Goal: Communication & Community: Share content

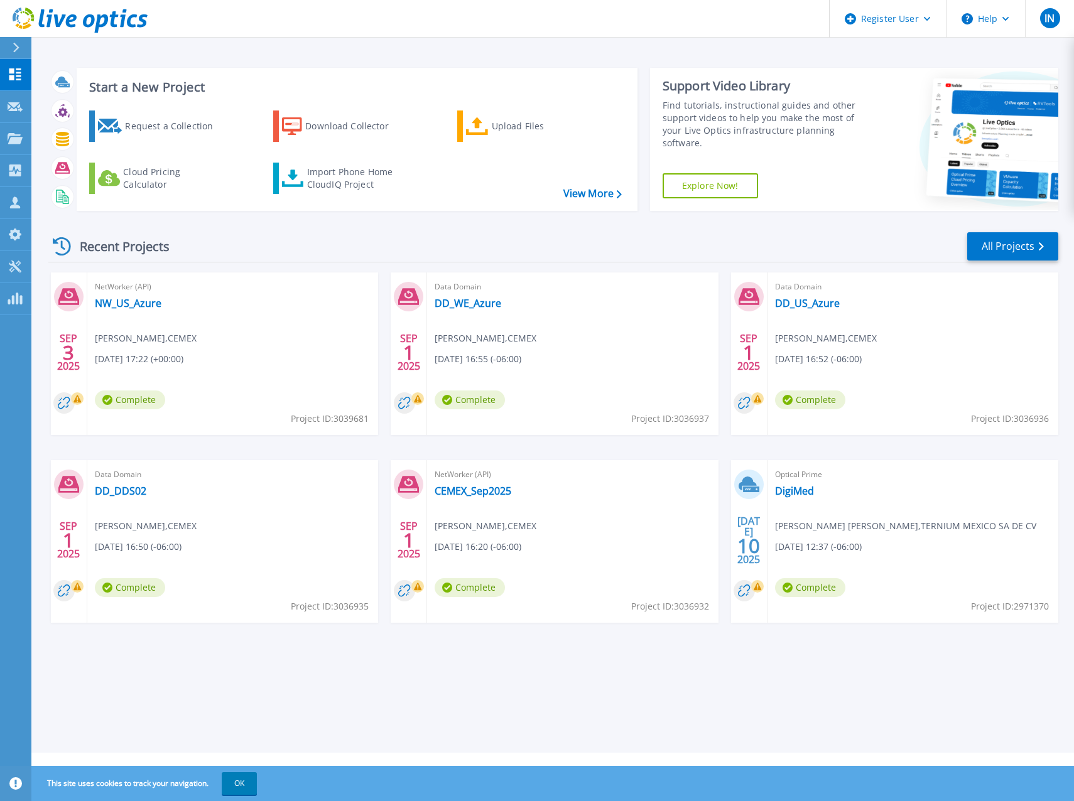
click at [445, 545] on span "09/01/2025, 16:20 (-06:00)" at bounding box center [478, 547] width 87 height 14
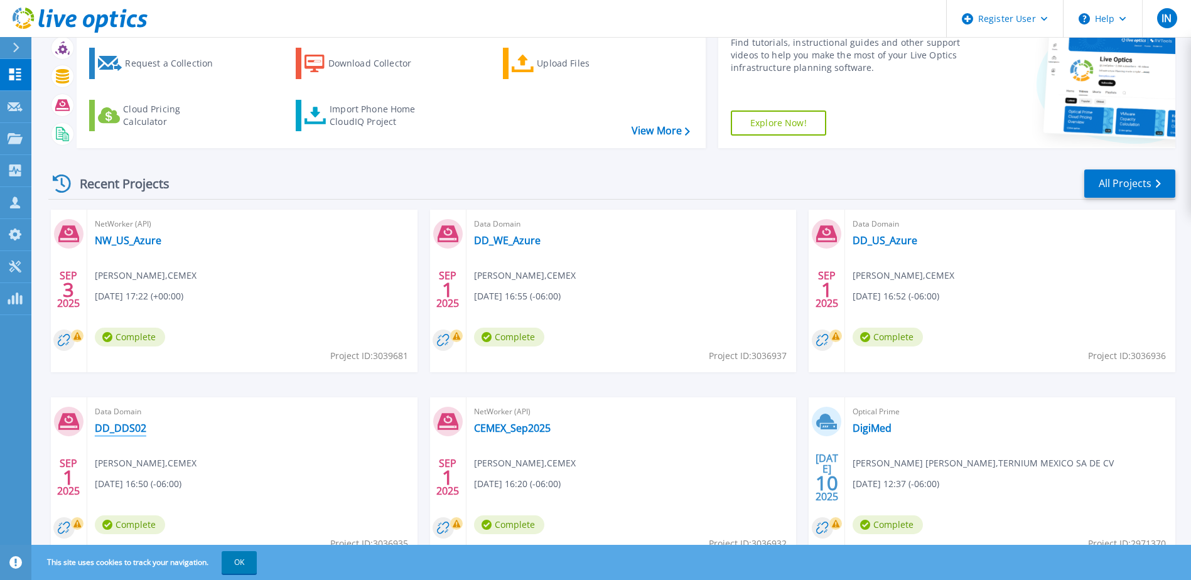
scroll to position [116, 0]
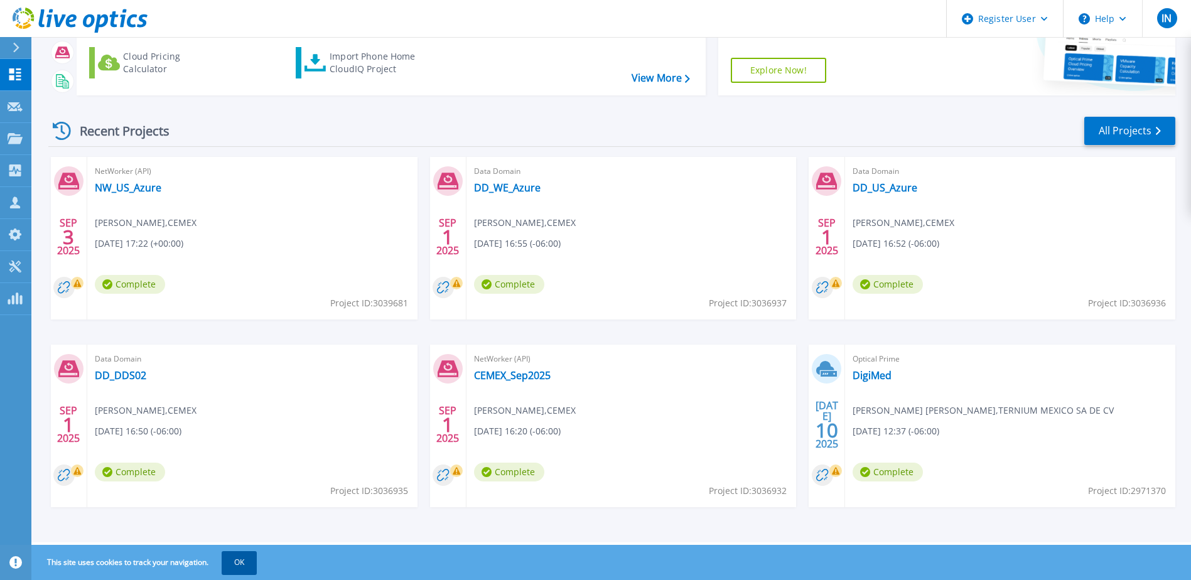
click at [251, 567] on button "OK" at bounding box center [239, 562] width 35 height 23
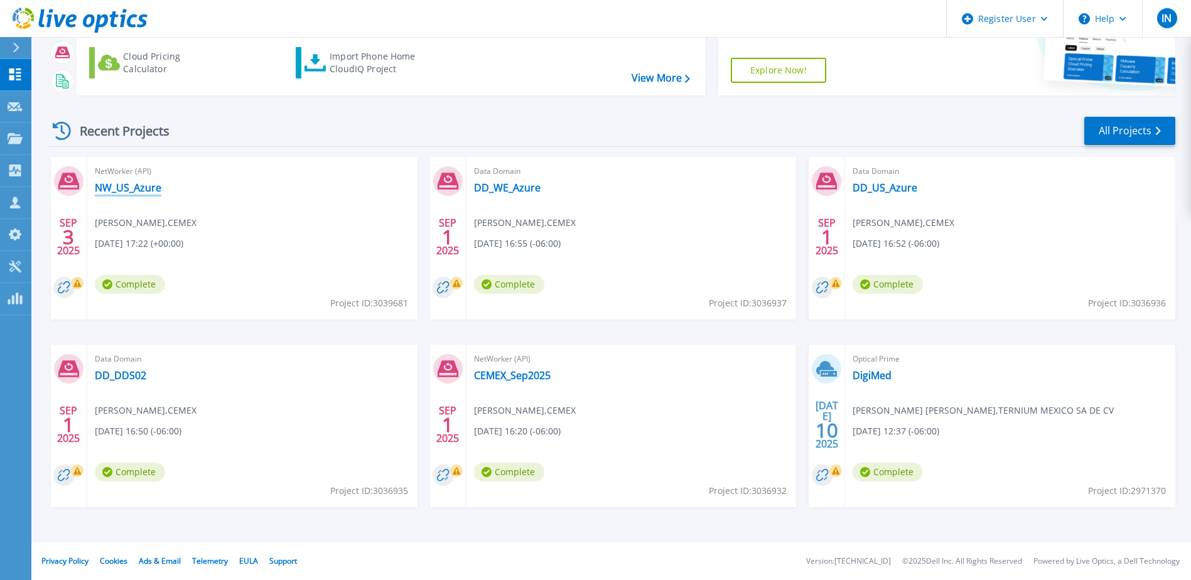
click at [141, 194] on link "NW_US_Azure" at bounding box center [128, 188] width 67 height 13
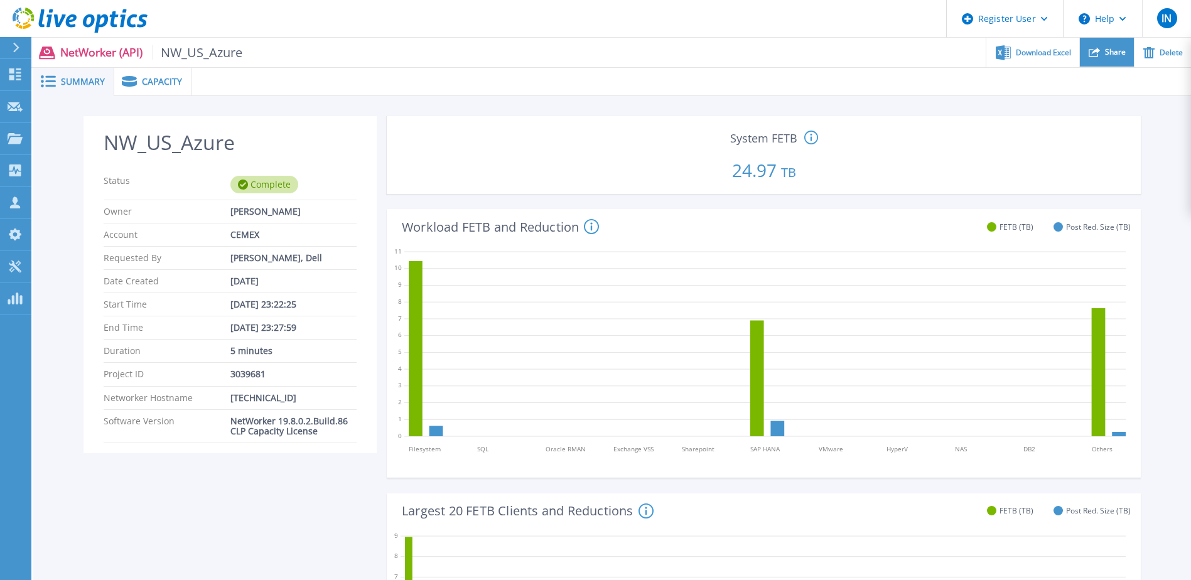
click at [1103, 45] on div "Share" at bounding box center [1107, 53] width 54 height 30
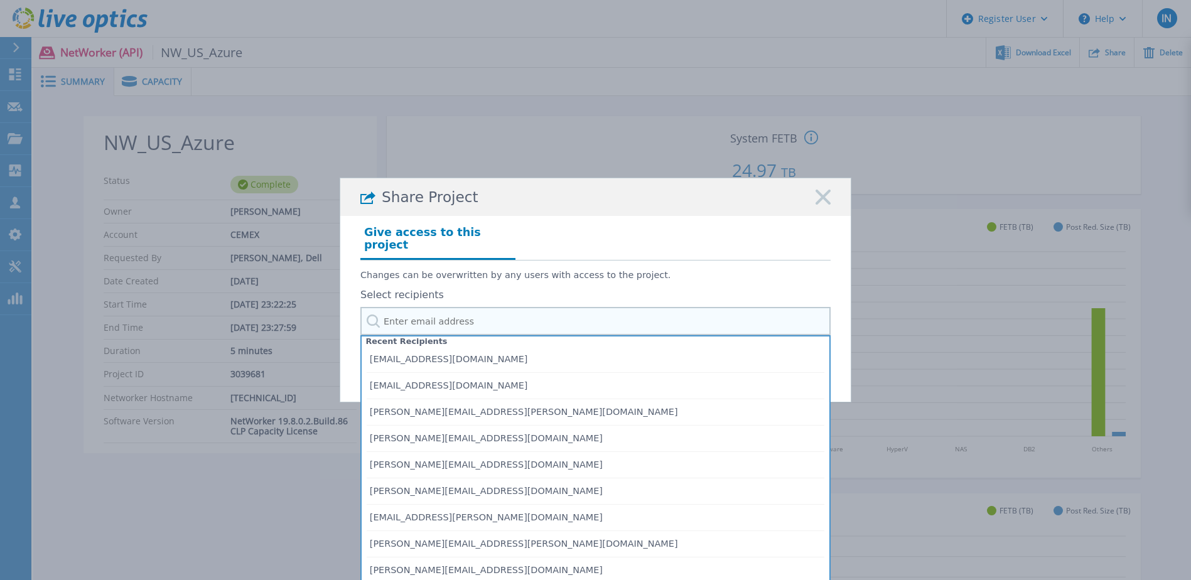
click at [457, 318] on input "text" at bounding box center [596, 321] width 470 height 28
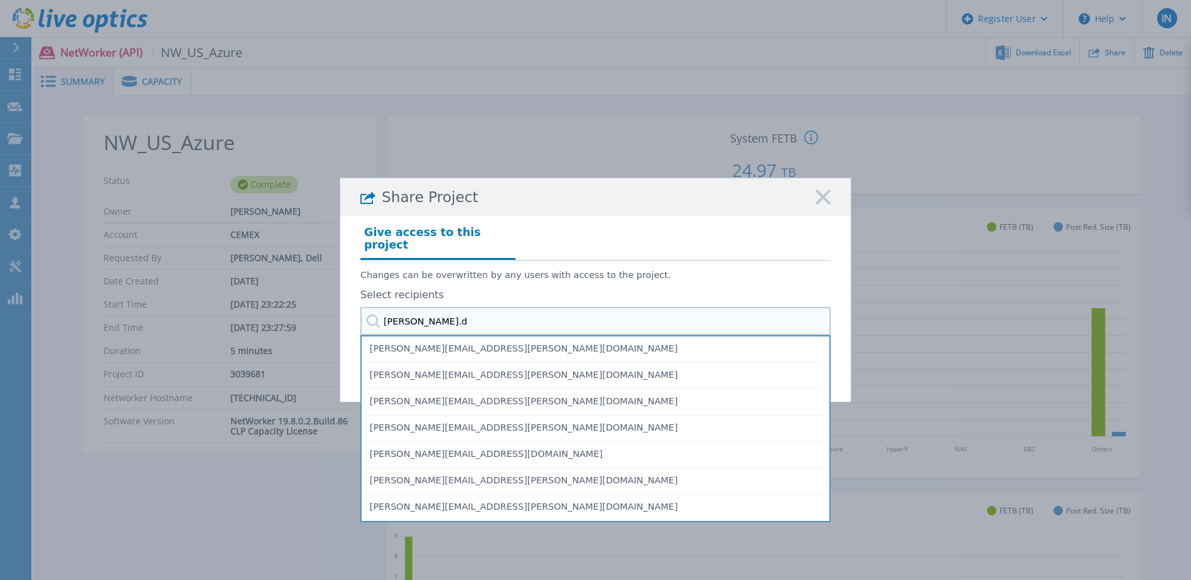
type input "[PERSON_NAME][DOMAIN_NAME]"
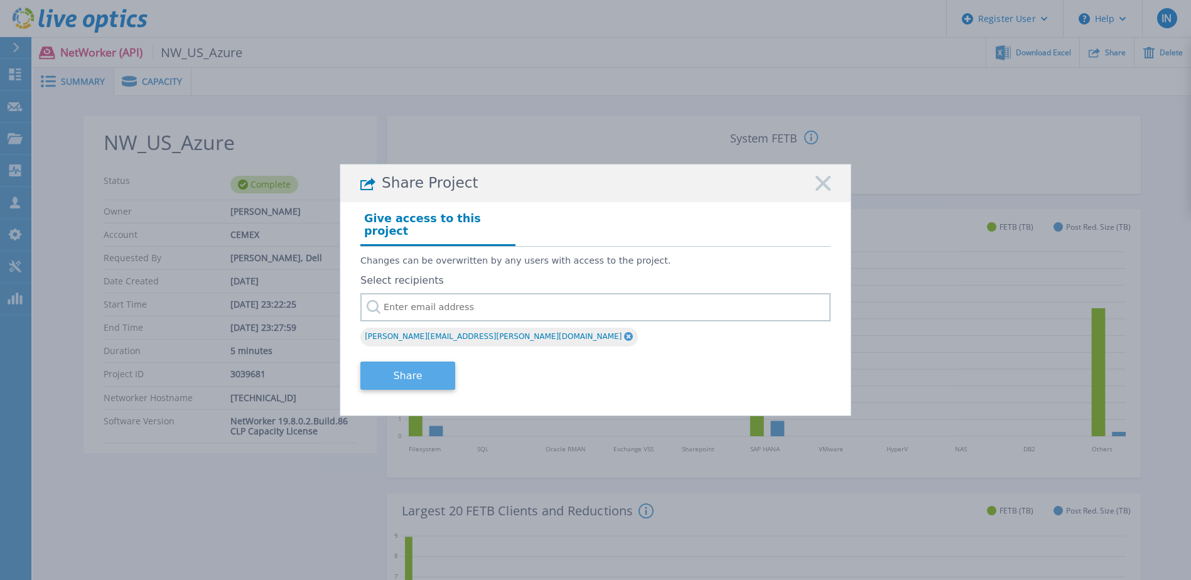
click at [400, 378] on button "Share" at bounding box center [408, 376] width 95 height 28
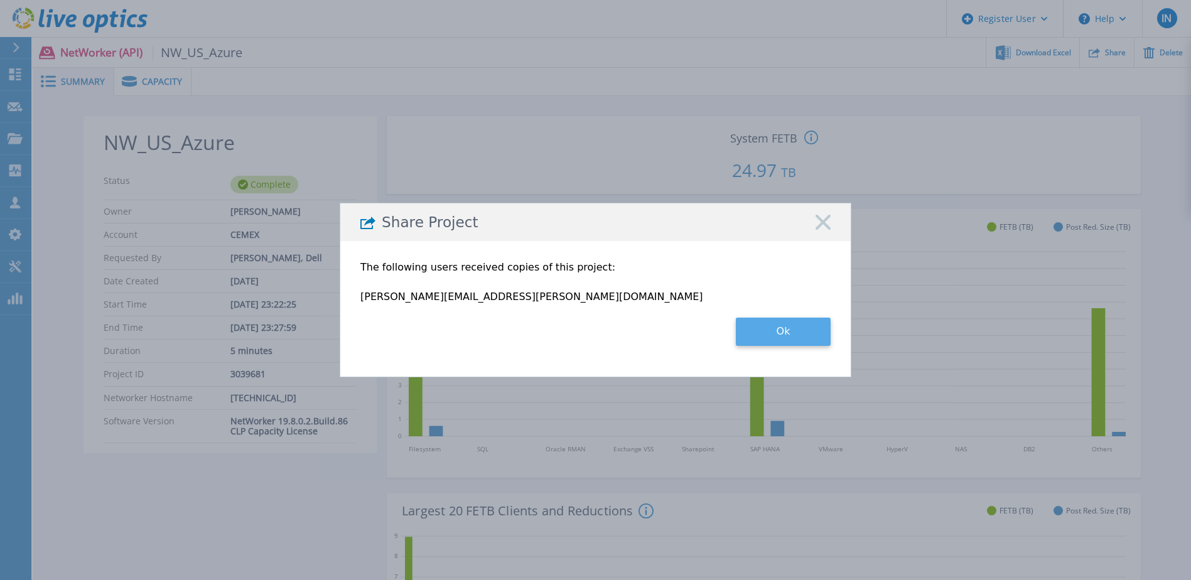
click at [804, 328] on button "Ok" at bounding box center [783, 332] width 95 height 28
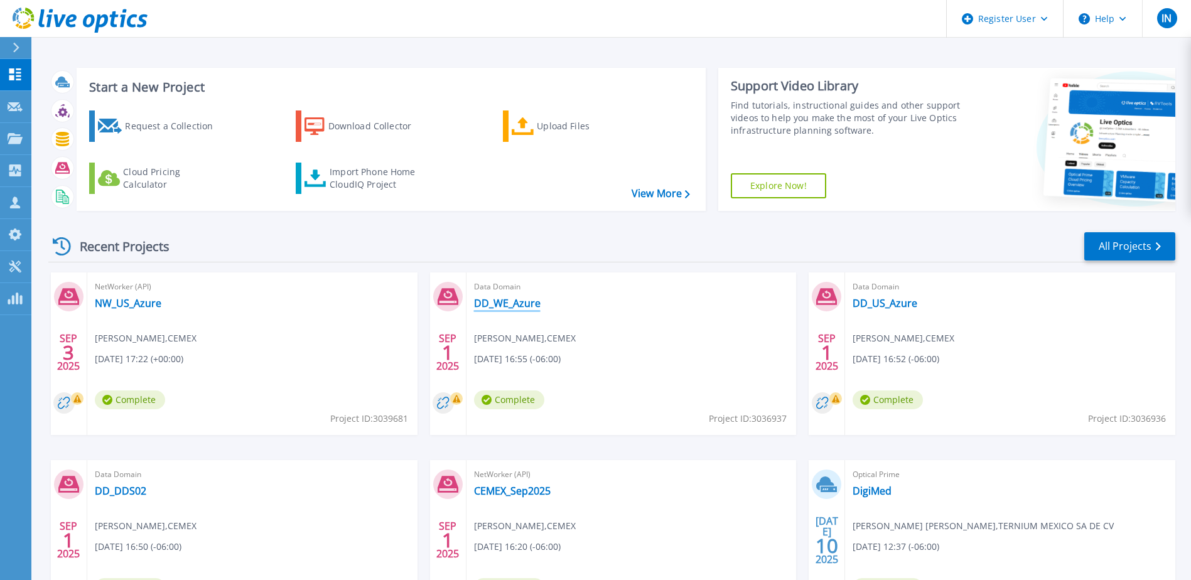
click at [518, 302] on link "DD_WE_Azure" at bounding box center [507, 303] width 67 height 13
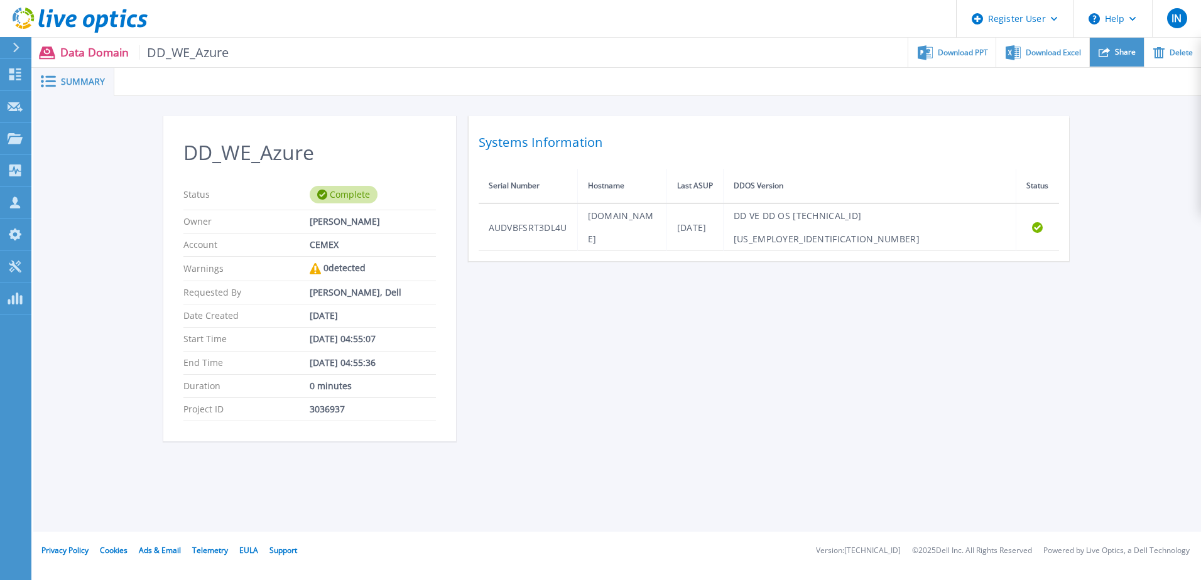
click at [1125, 52] on span "Share" at bounding box center [1125, 52] width 21 height 8
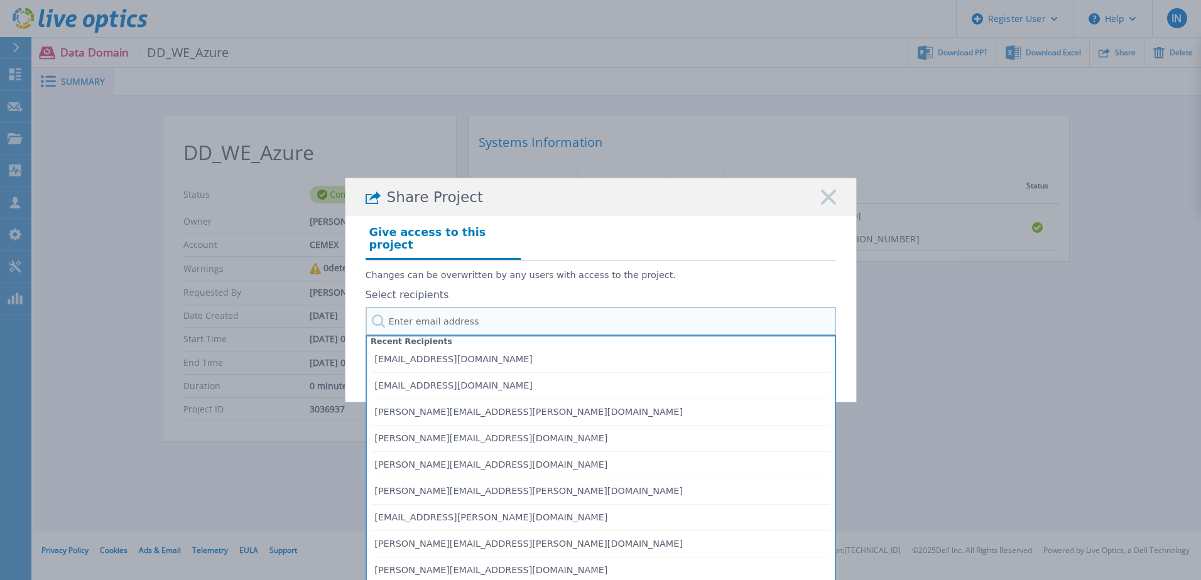
click at [494, 308] on input "text" at bounding box center [601, 321] width 470 height 28
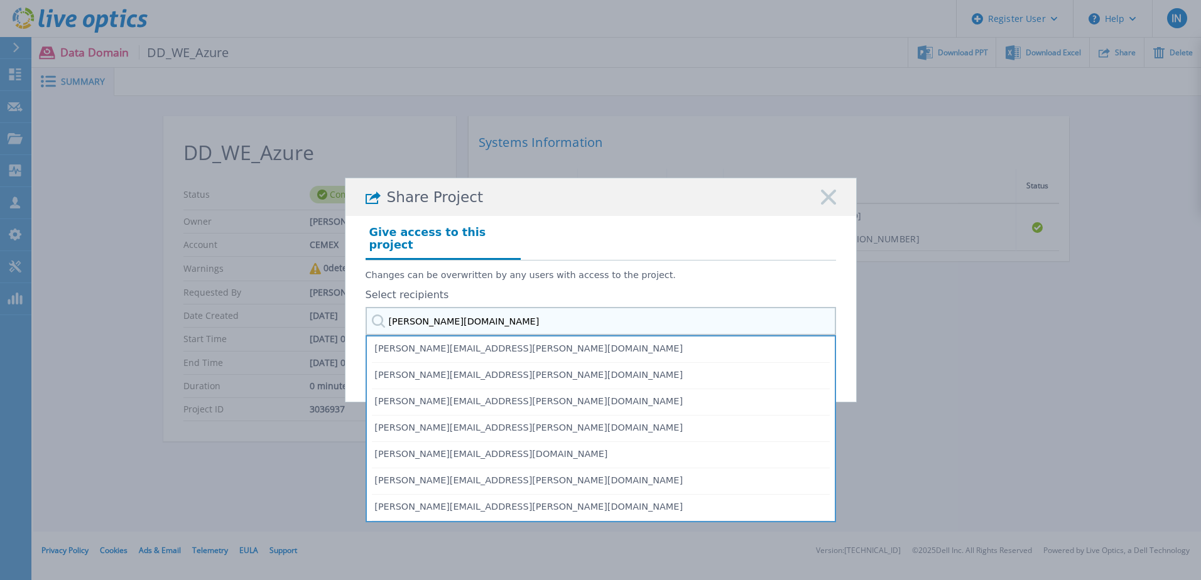
type input "julio.dom"
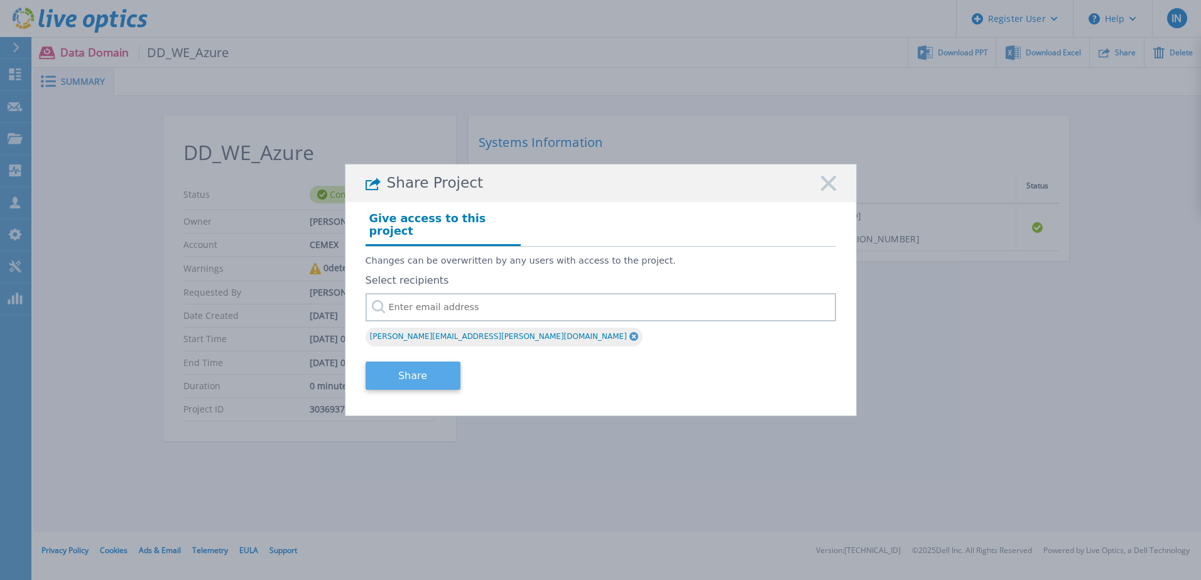
click at [410, 371] on button "Share" at bounding box center [413, 376] width 95 height 28
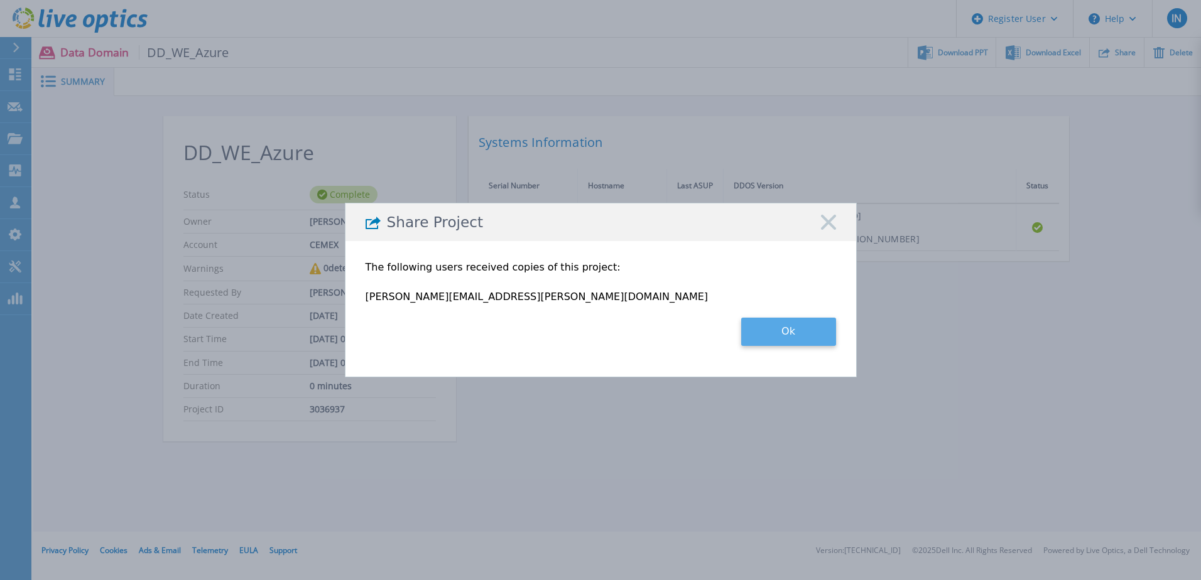
click at [798, 333] on button "Ok" at bounding box center [788, 332] width 95 height 28
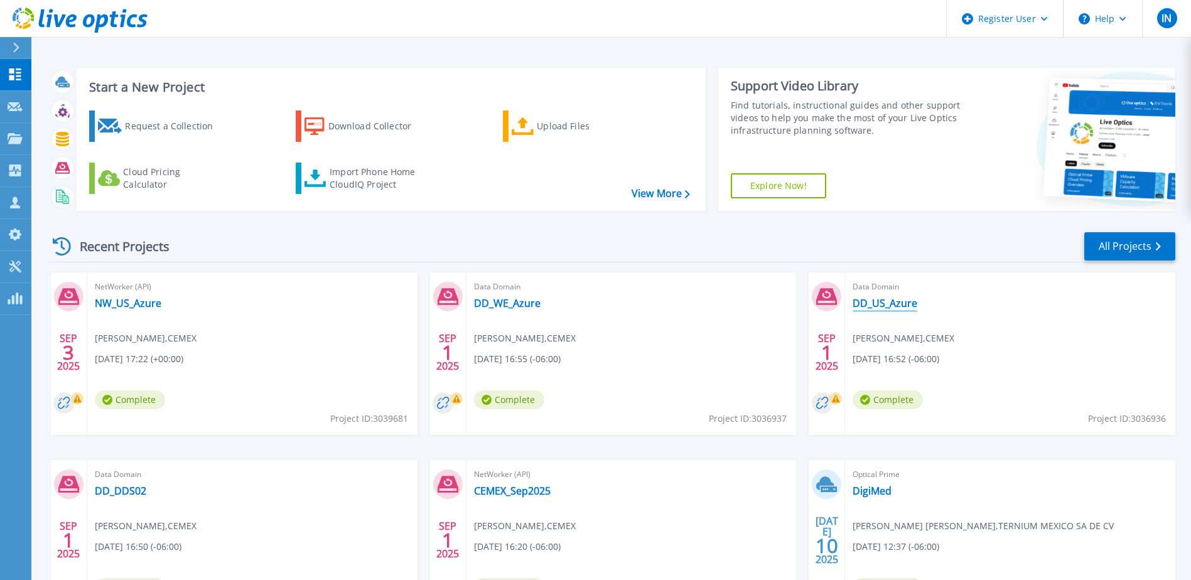
click at [895, 302] on link "DD_US_Azure" at bounding box center [885, 303] width 65 height 13
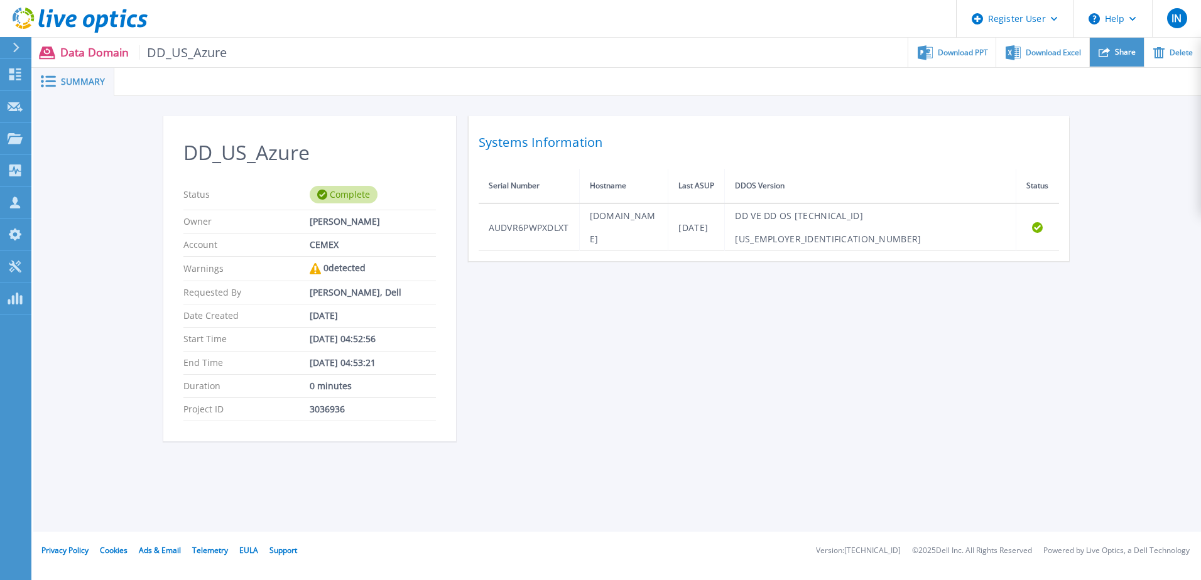
click at [1107, 47] on icon at bounding box center [1103, 51] width 11 height 11
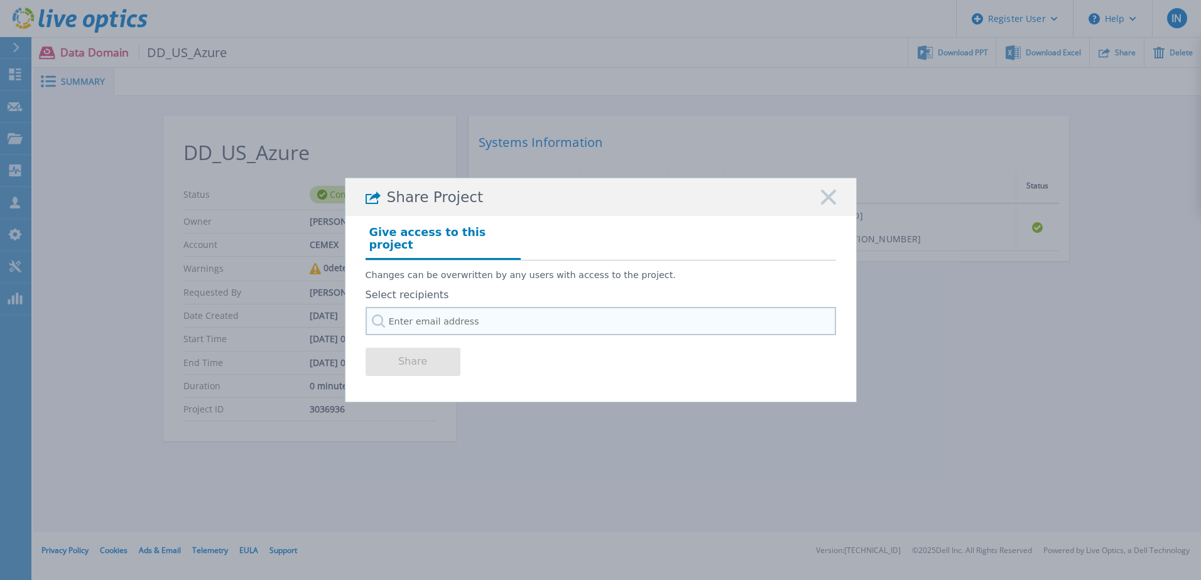
click at [467, 318] on input "text" at bounding box center [601, 321] width 470 height 28
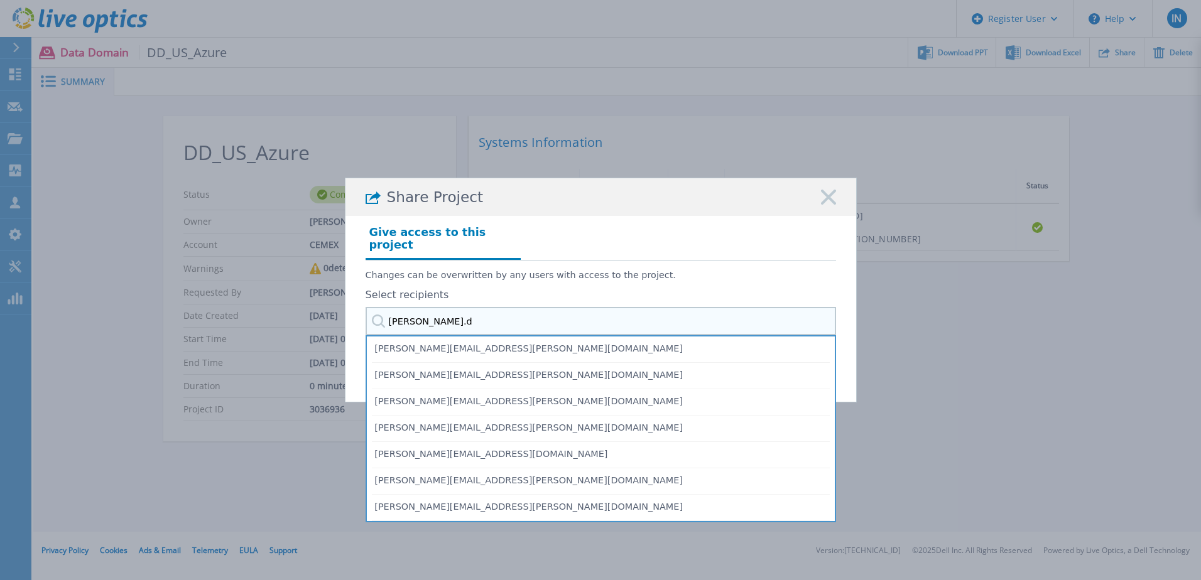
type input "julio.do"
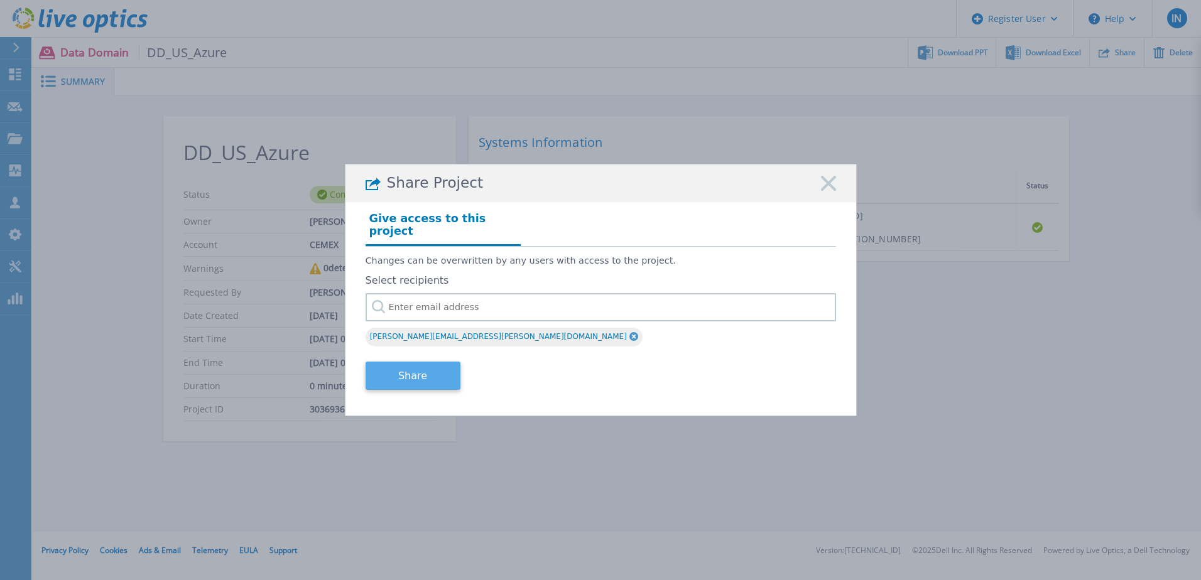
click at [429, 366] on button "Share" at bounding box center [413, 376] width 95 height 28
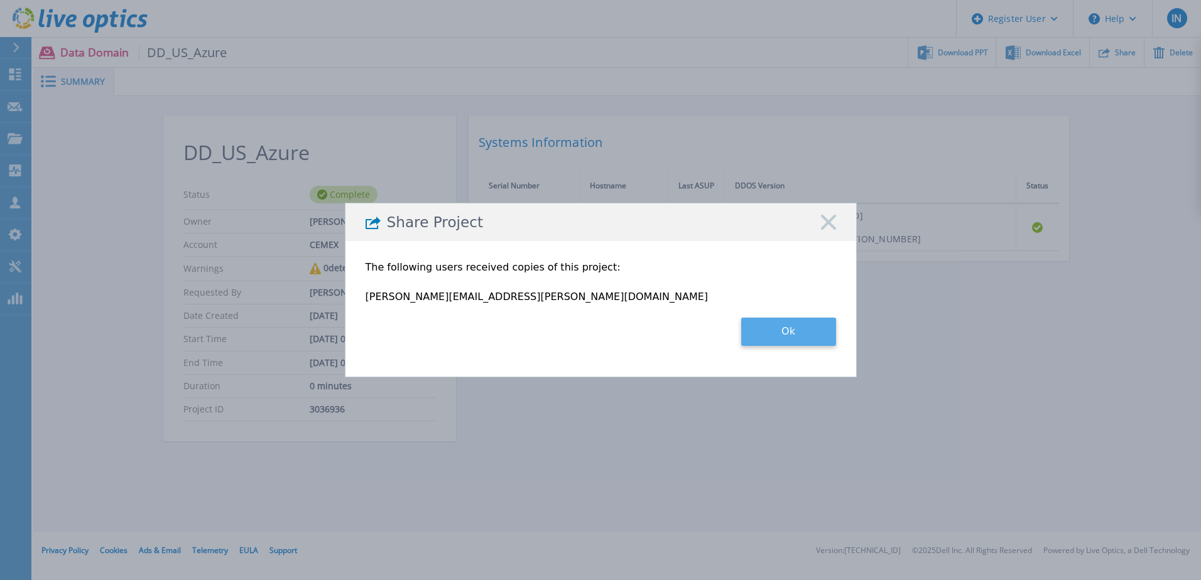
click at [781, 327] on button "Ok" at bounding box center [788, 332] width 95 height 28
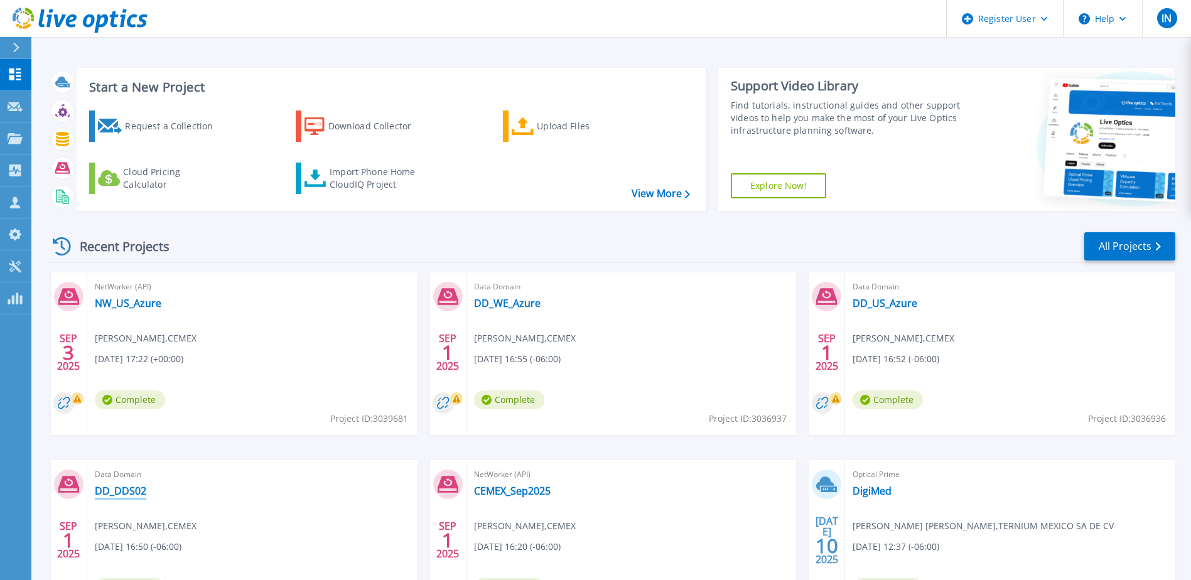
click at [118, 491] on link "DD_DDS02" at bounding box center [121, 491] width 52 height 13
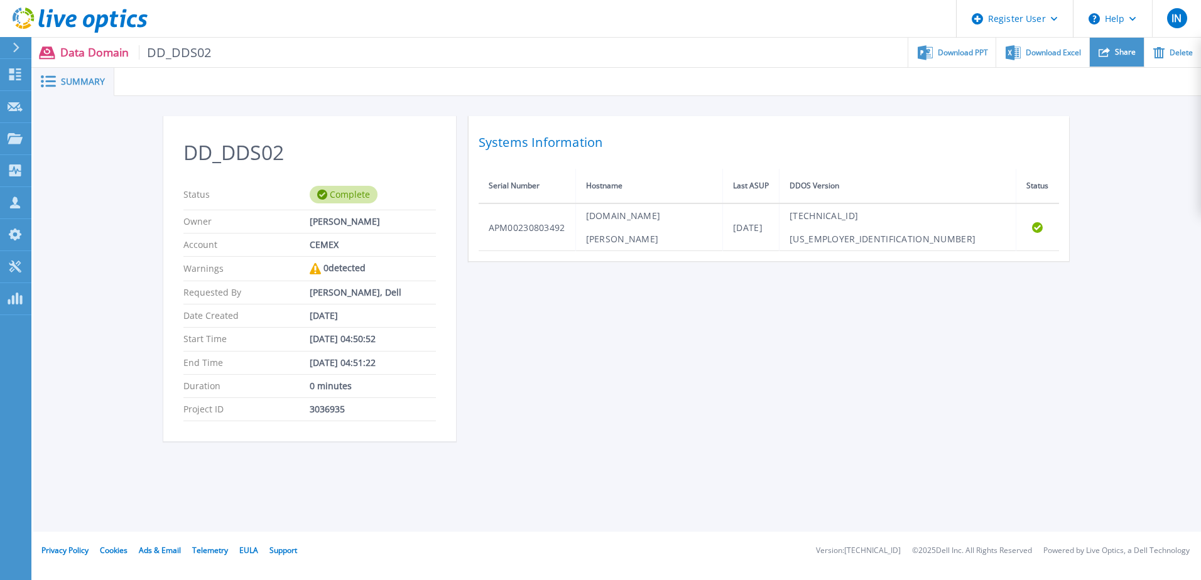
click at [1108, 55] on icon at bounding box center [1103, 51] width 11 height 11
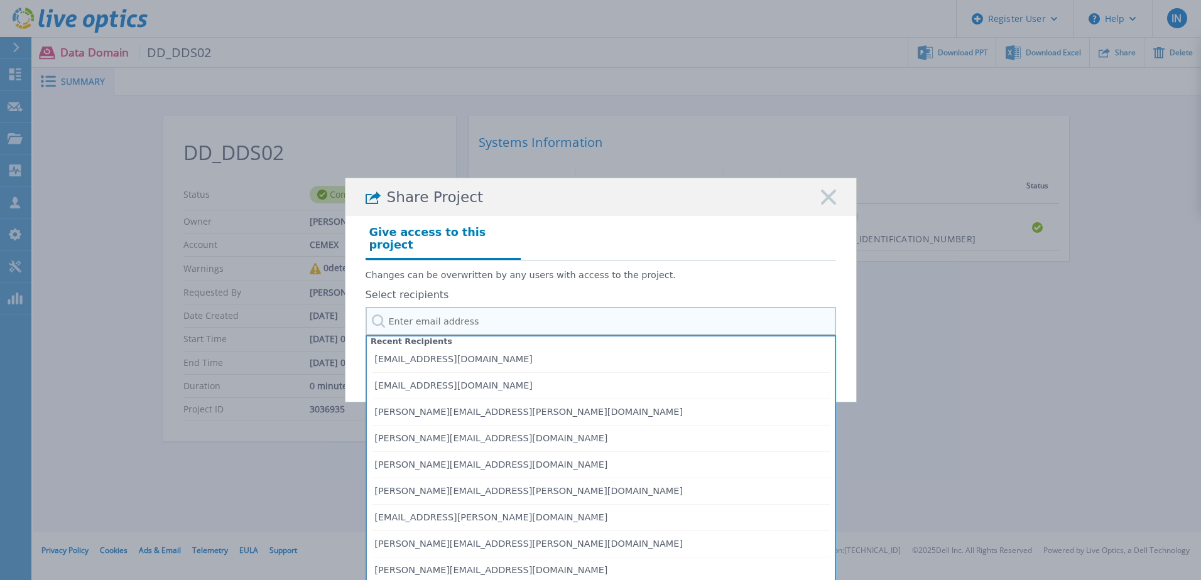
click at [512, 314] on input "text" at bounding box center [601, 321] width 470 height 28
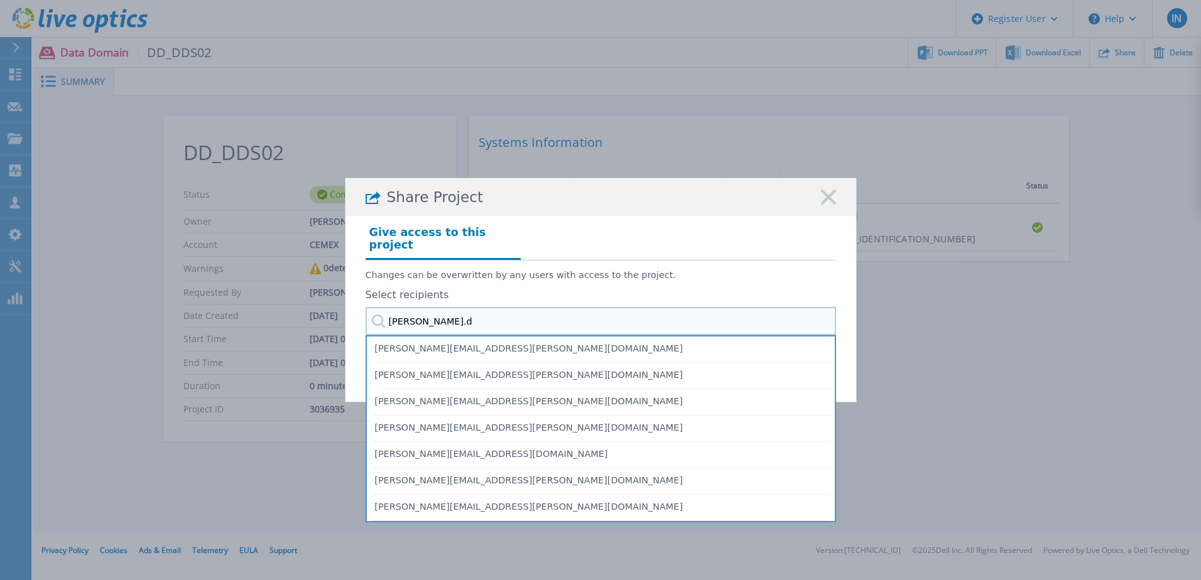
type input "julio.do"
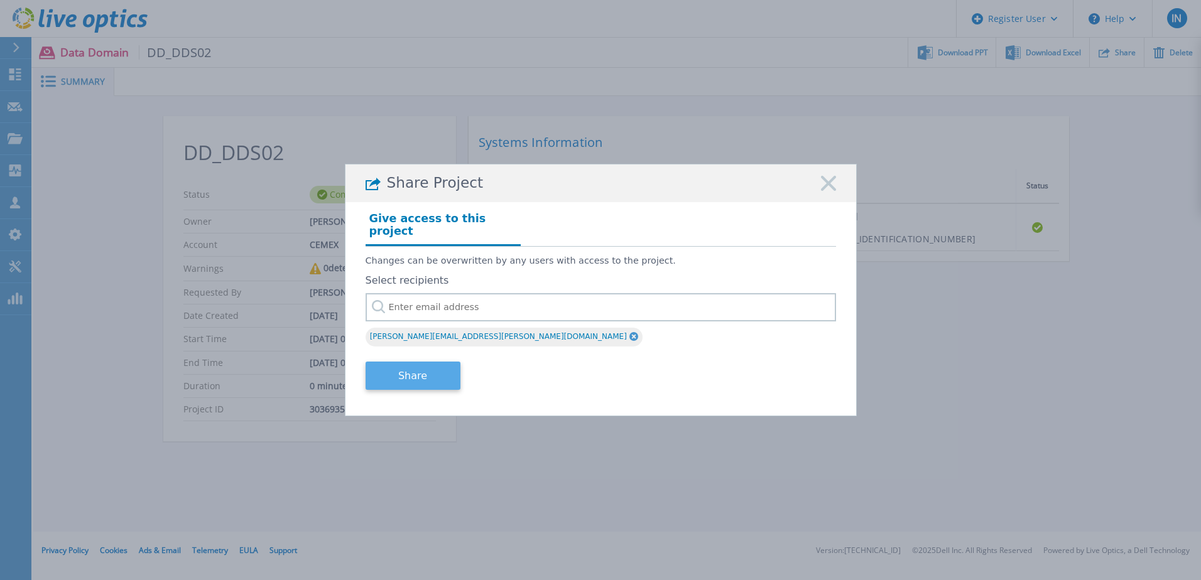
click at [424, 367] on button "Share" at bounding box center [413, 376] width 95 height 28
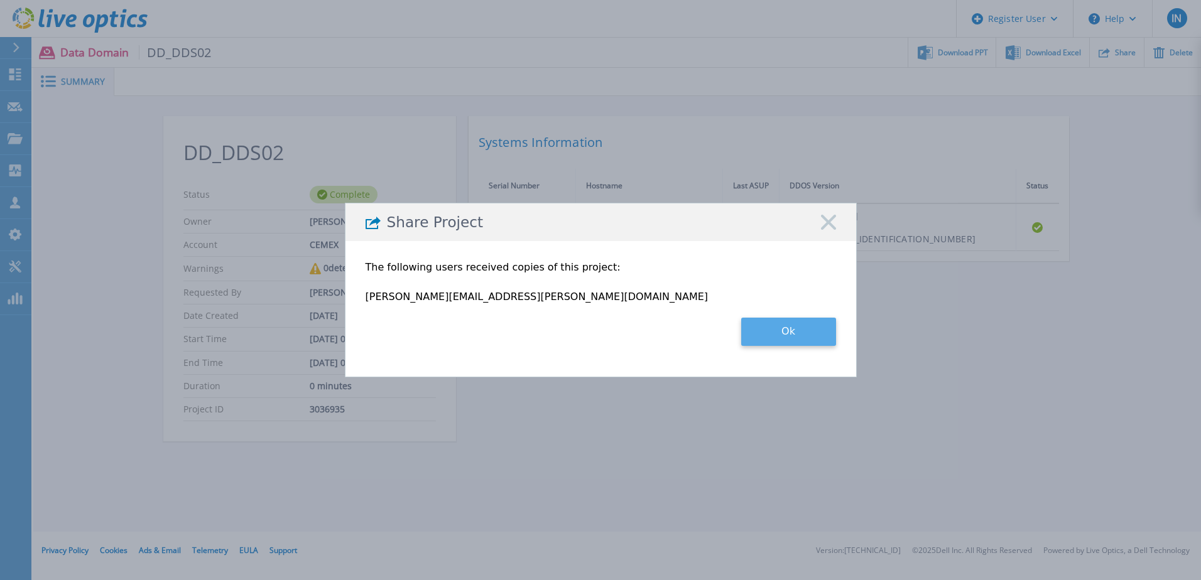
click at [769, 328] on button "Ok" at bounding box center [788, 332] width 95 height 28
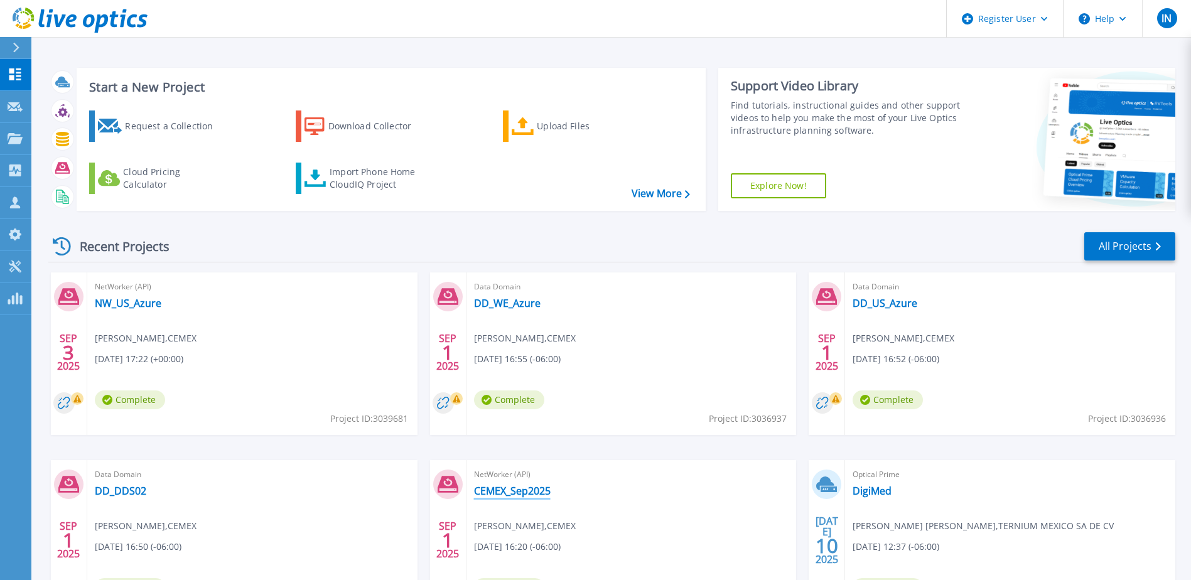
click at [534, 492] on link "CEMEX_Sep2025" at bounding box center [512, 491] width 77 height 13
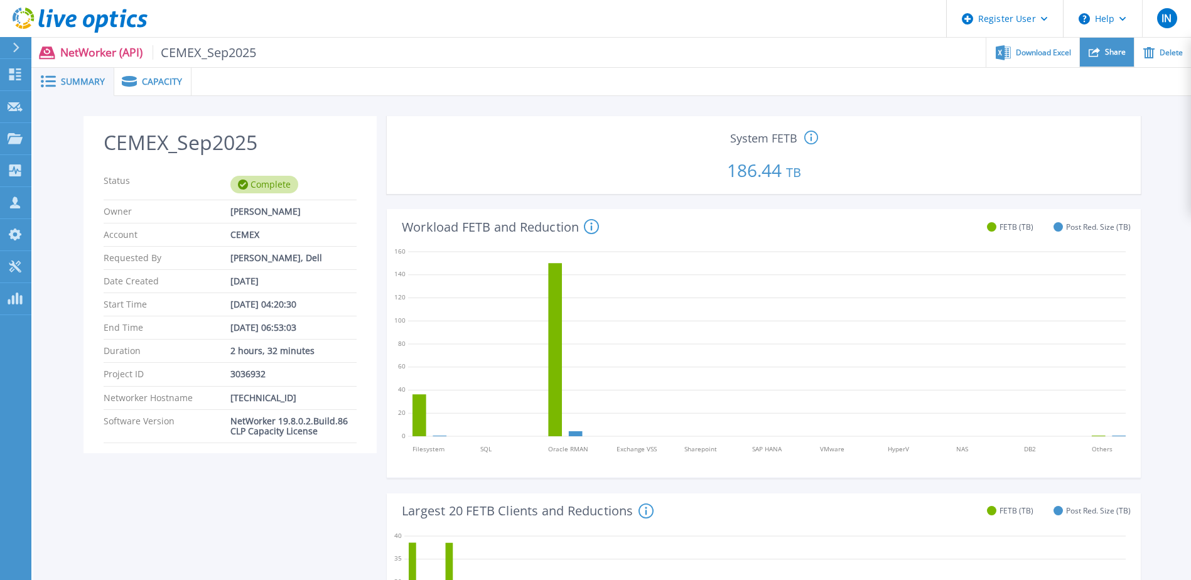
click at [1103, 55] on div "Share" at bounding box center [1107, 53] width 54 height 30
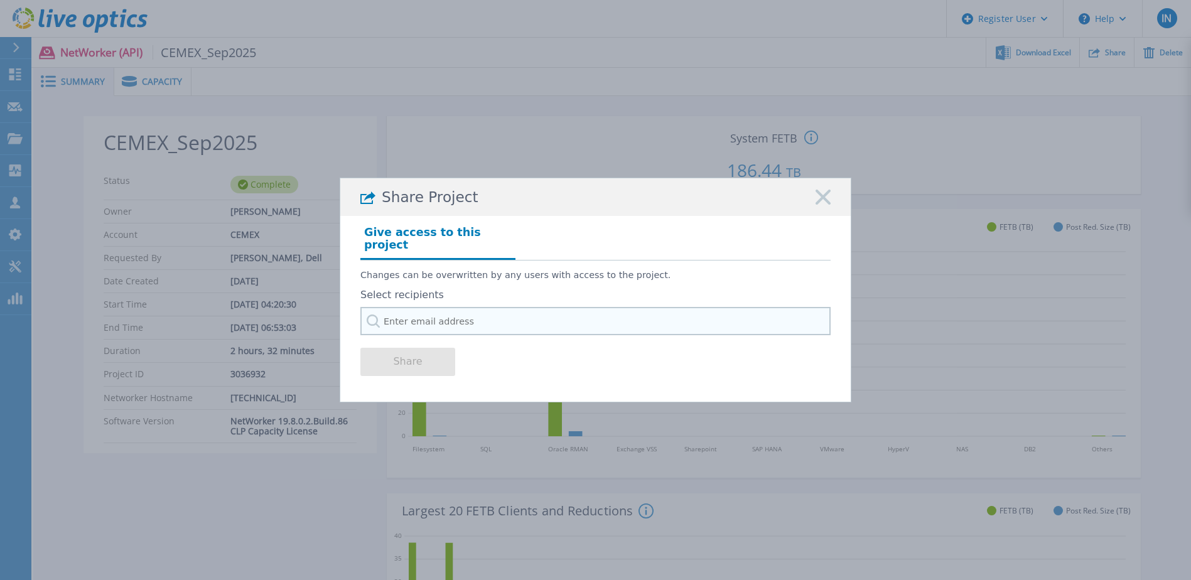
click at [455, 307] on input "text" at bounding box center [596, 321] width 470 height 28
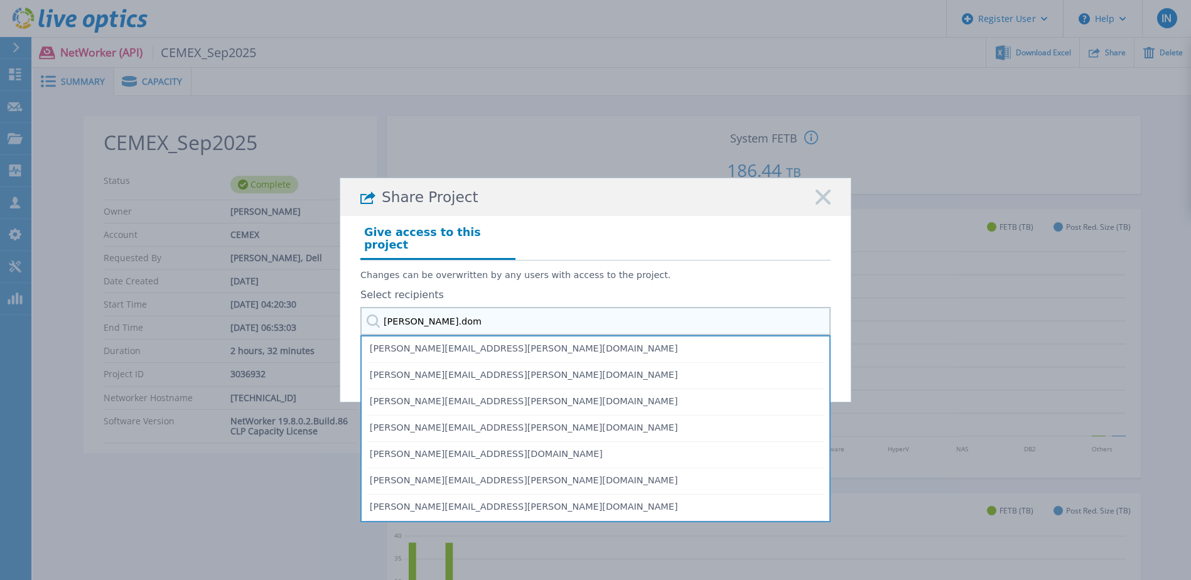
type input "julio.domi"
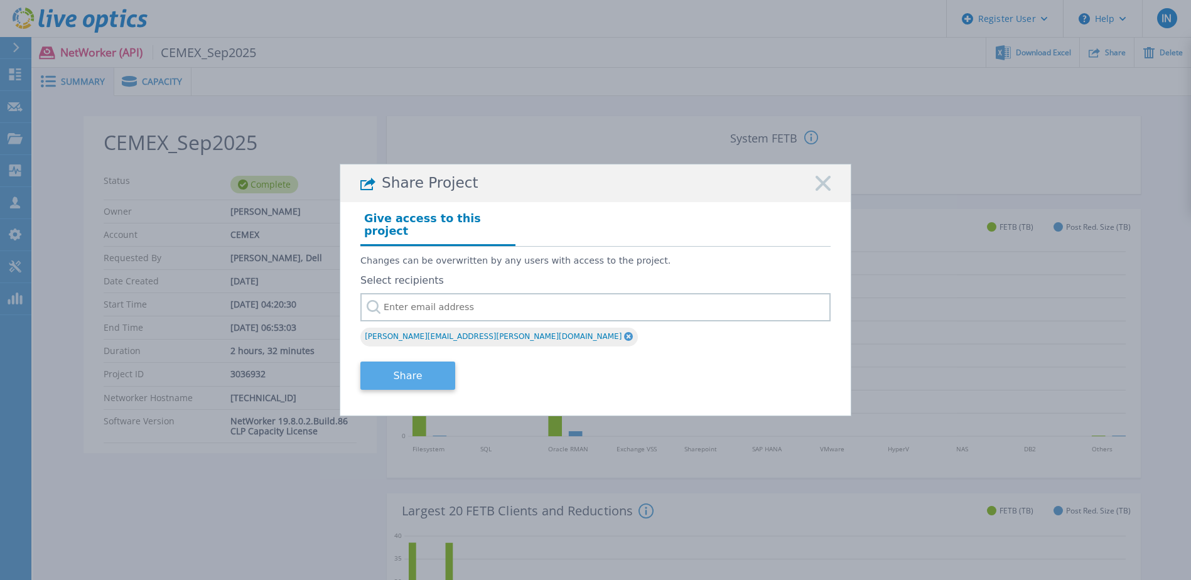
click at [418, 363] on button "Share" at bounding box center [408, 376] width 95 height 28
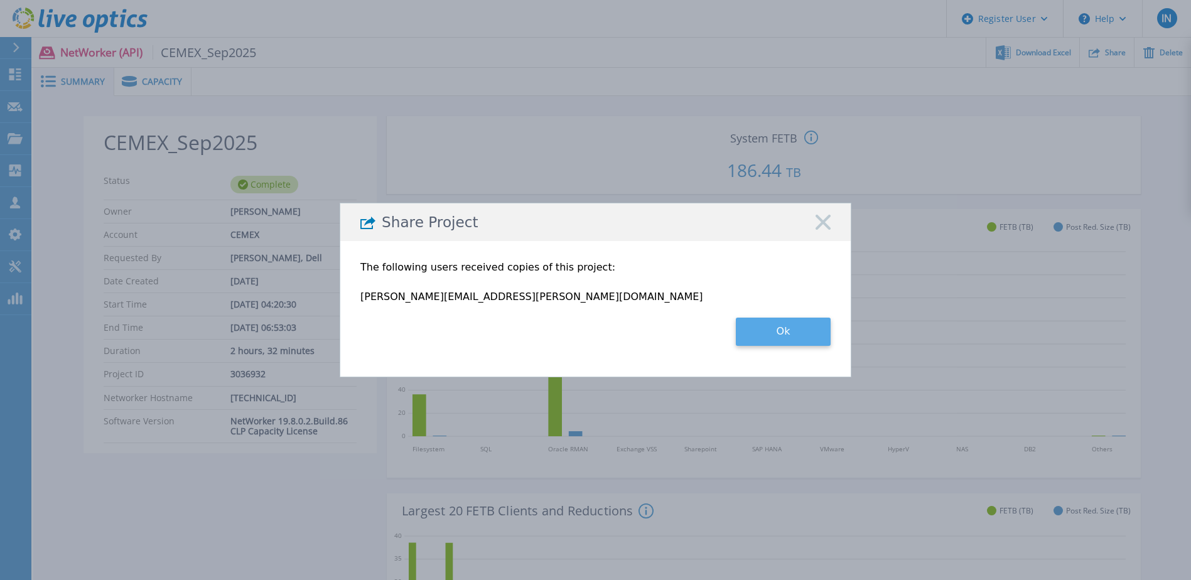
click at [751, 337] on button "Ok" at bounding box center [783, 332] width 95 height 28
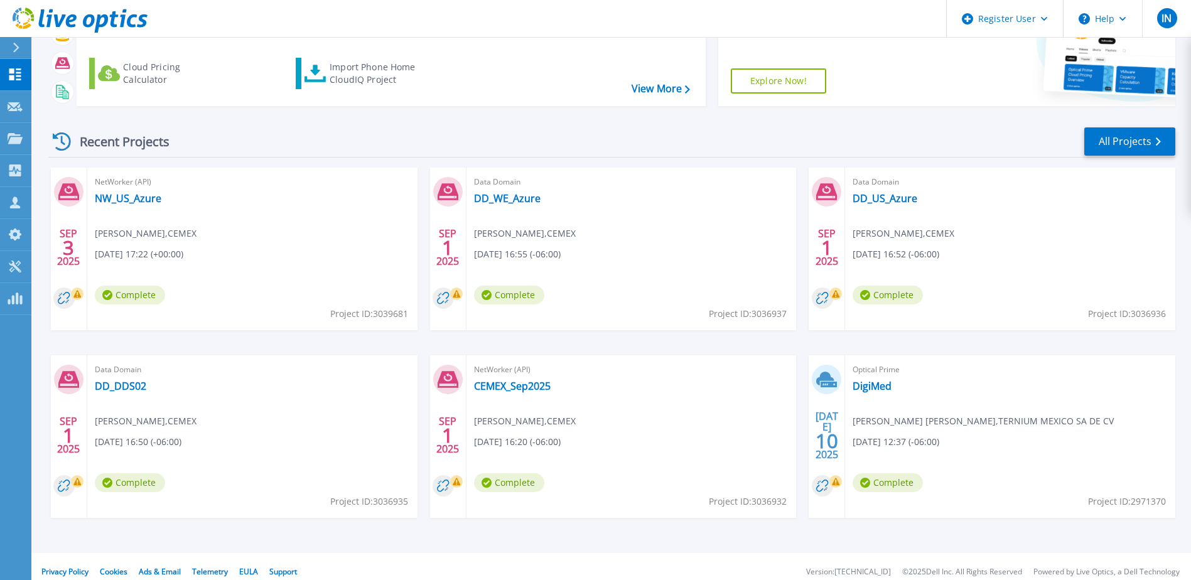
scroll to position [116, 0]
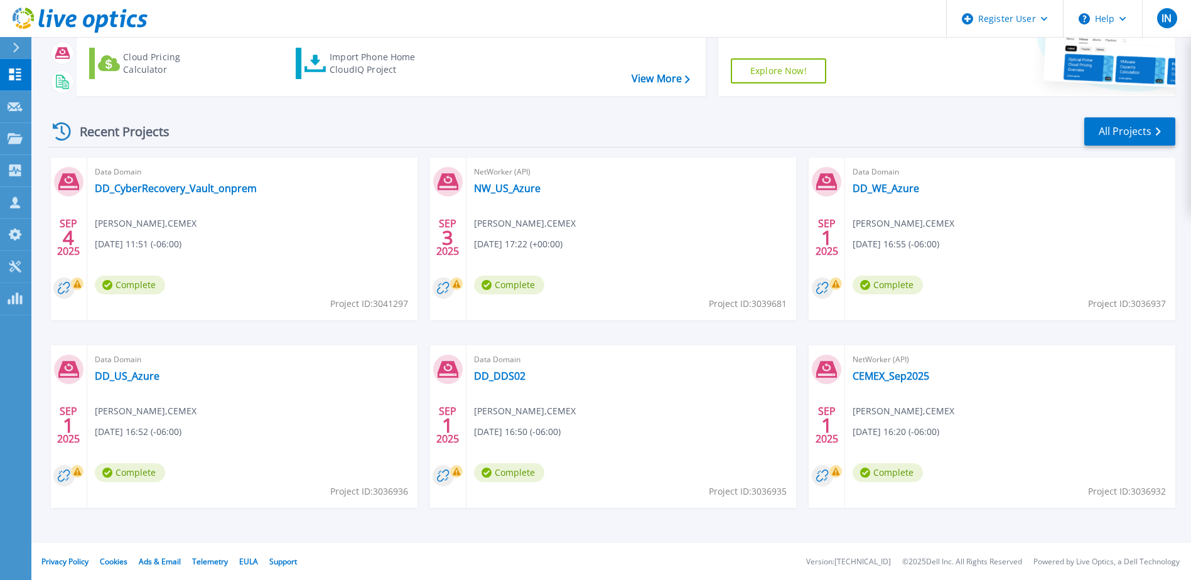
scroll to position [116, 0]
click at [126, 188] on link "DD_CyberRecovery_Vault_onprem" at bounding box center [176, 188] width 162 height 13
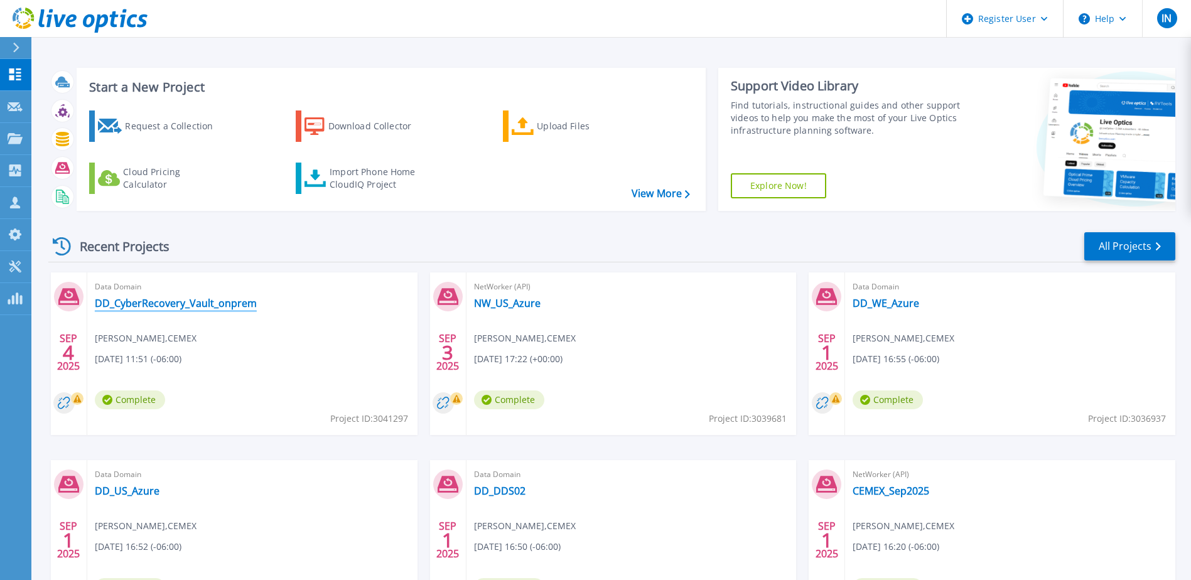
click at [149, 304] on link "DD_CyberRecovery_Vault_onprem" at bounding box center [176, 303] width 162 height 13
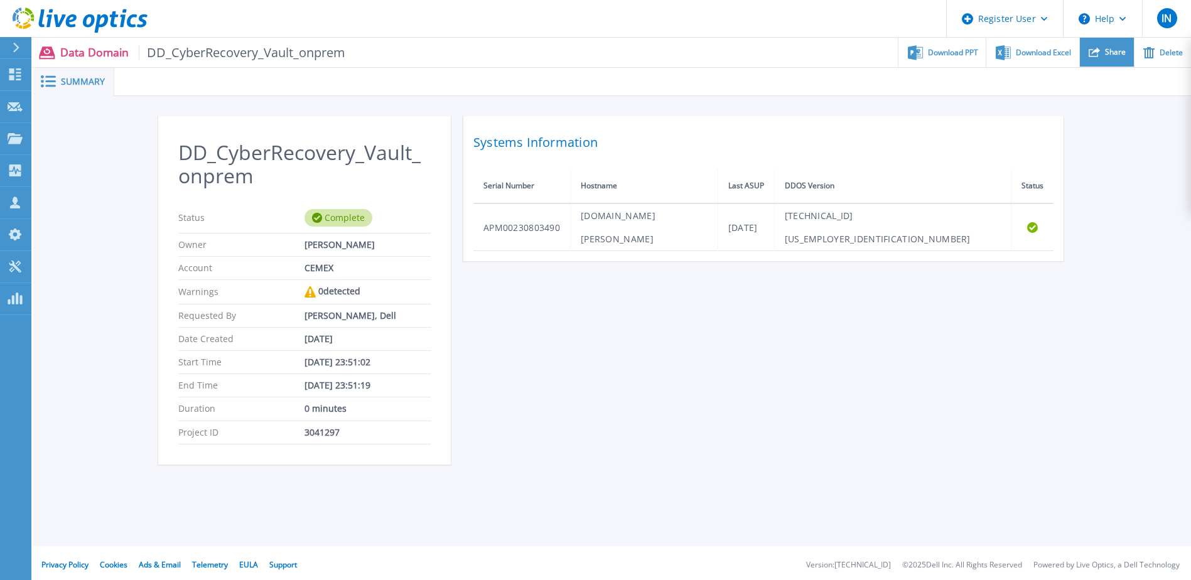
click at [1112, 53] on span "Share" at bounding box center [1115, 52] width 21 height 8
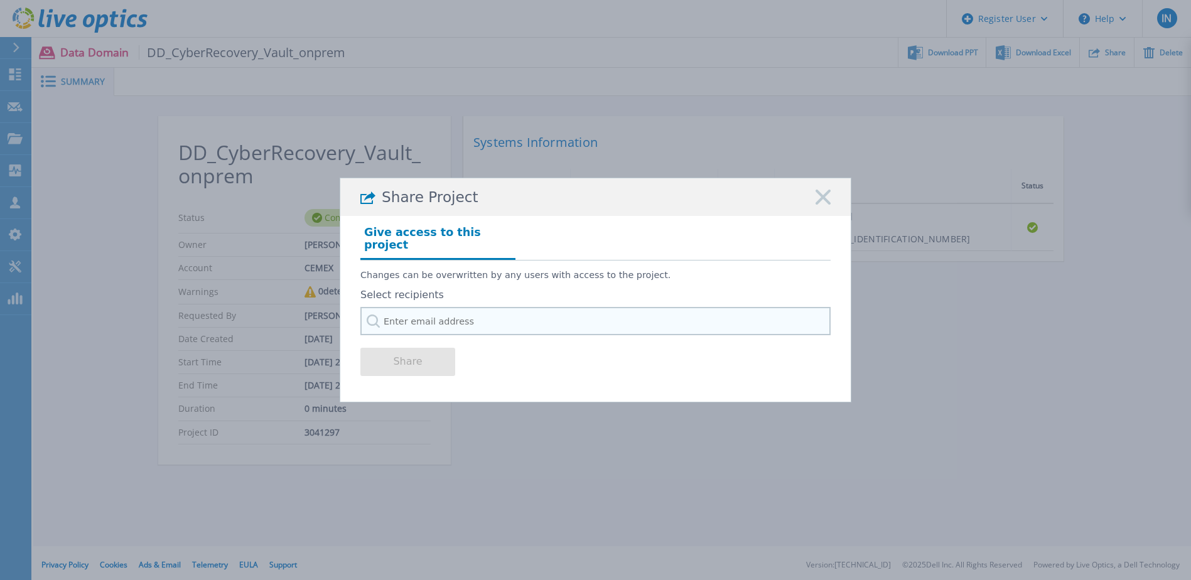
click at [467, 310] on input "text" at bounding box center [596, 321] width 470 height 28
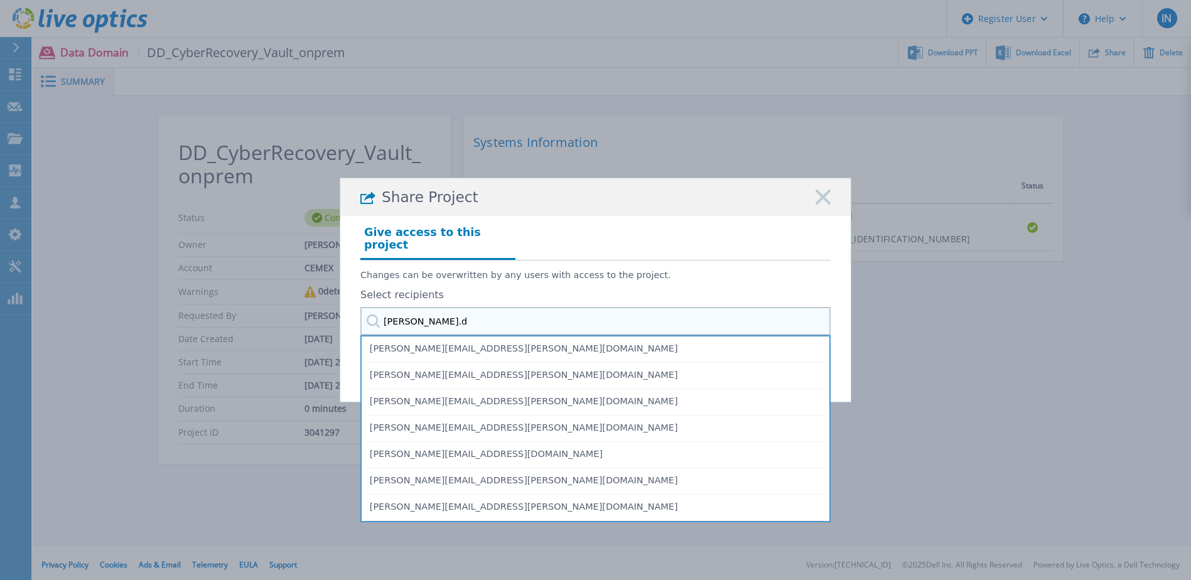
type input "[PERSON_NAME][DOMAIN_NAME]"
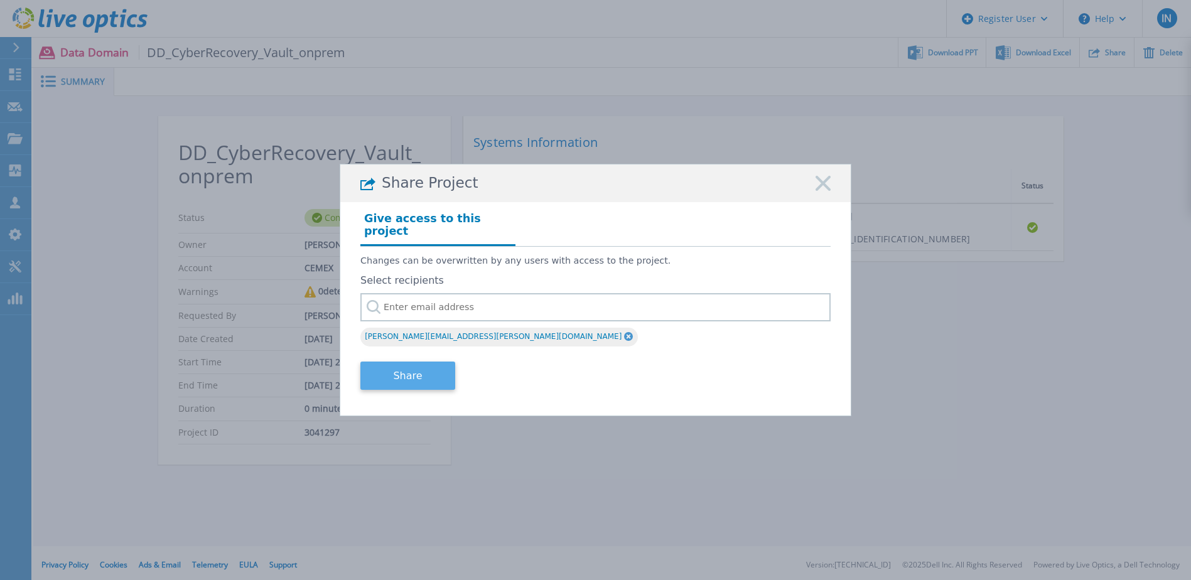
click at [421, 376] on button "Share" at bounding box center [408, 376] width 95 height 28
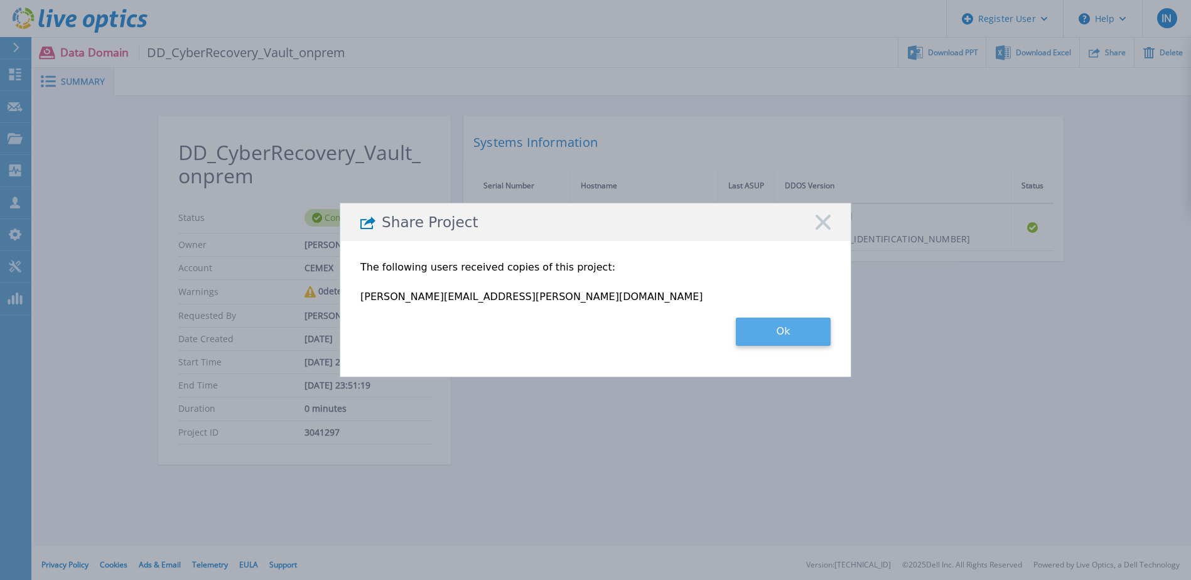
click at [811, 342] on button "Ok" at bounding box center [783, 332] width 95 height 28
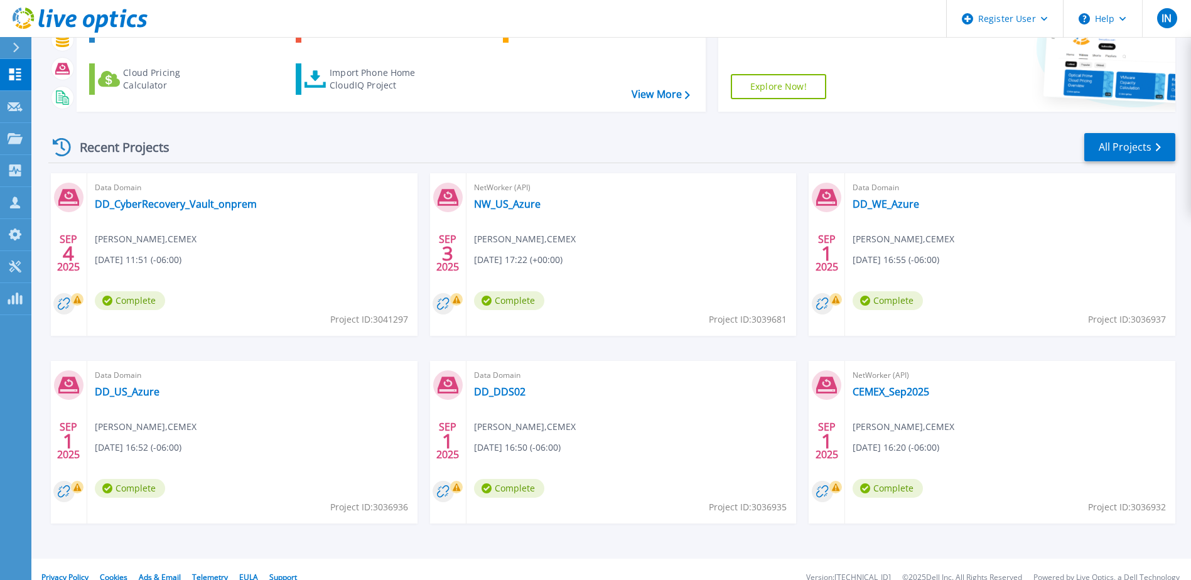
scroll to position [116, 0]
